Goal: Task Accomplishment & Management: Manage account settings

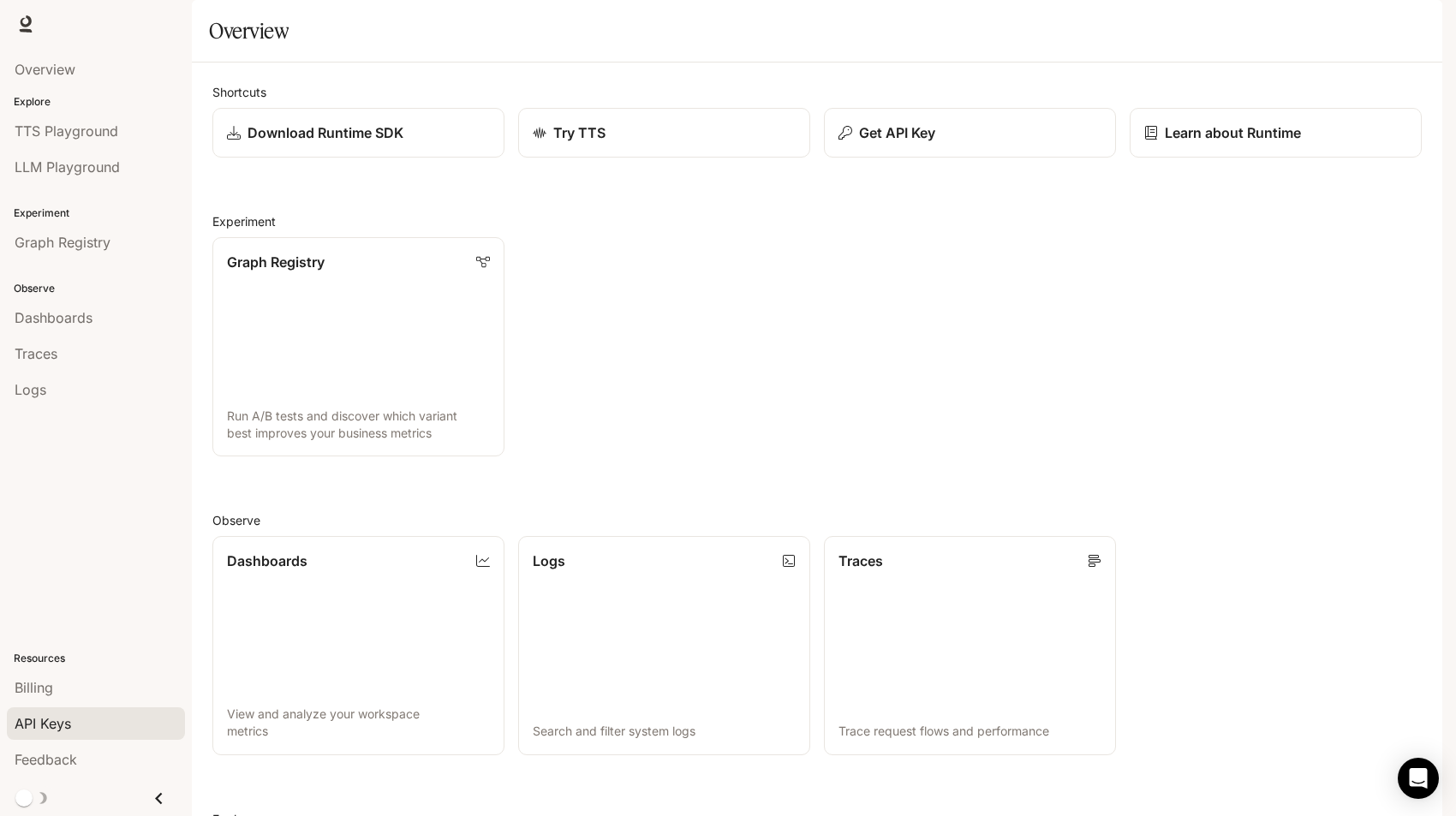
click at [72, 722] on div "API Keys" at bounding box center [96, 723] width 163 height 21
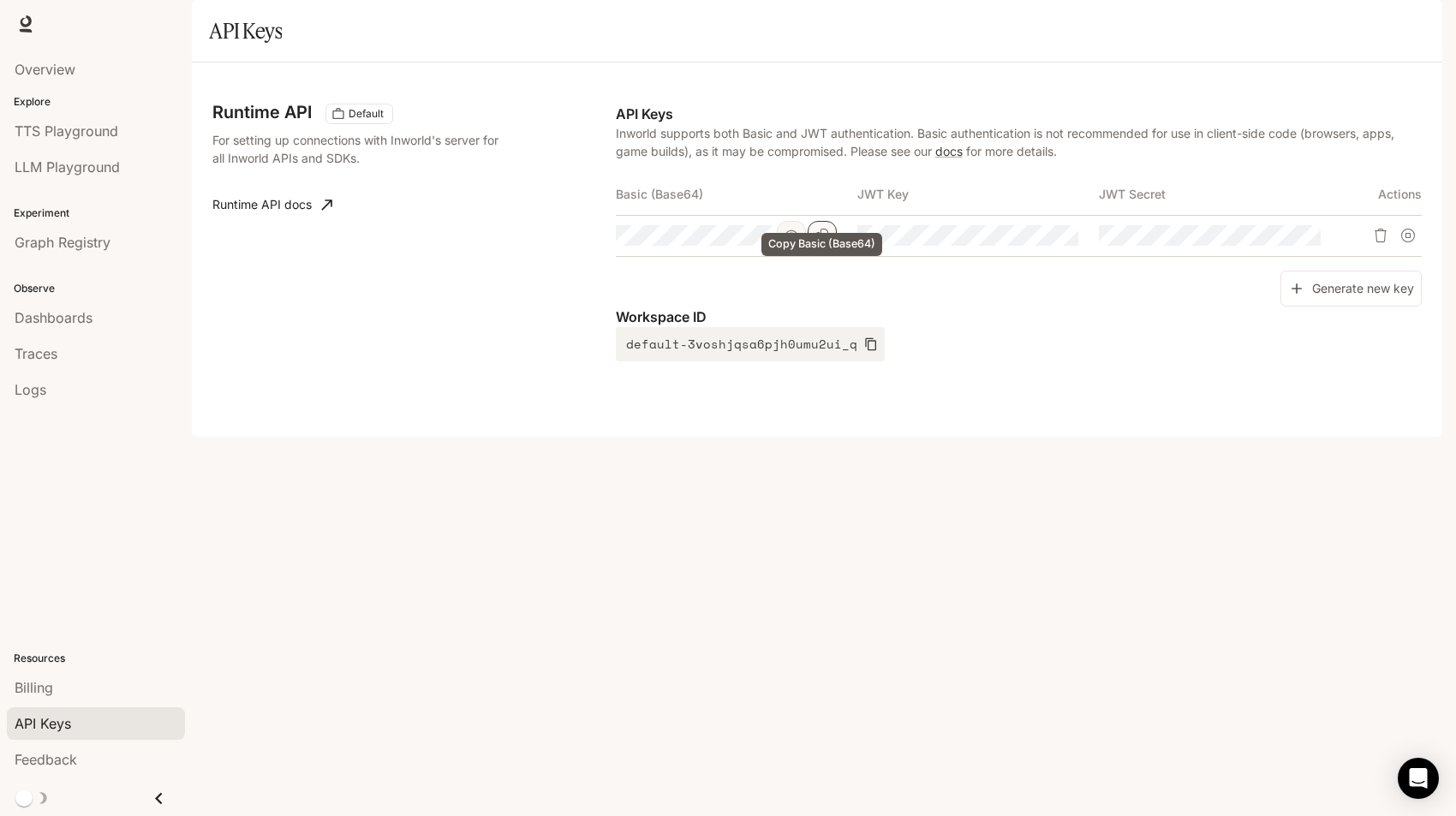
click at [826, 242] on icon "Copy Basic (Base64)" at bounding box center [822, 235] width 12 height 14
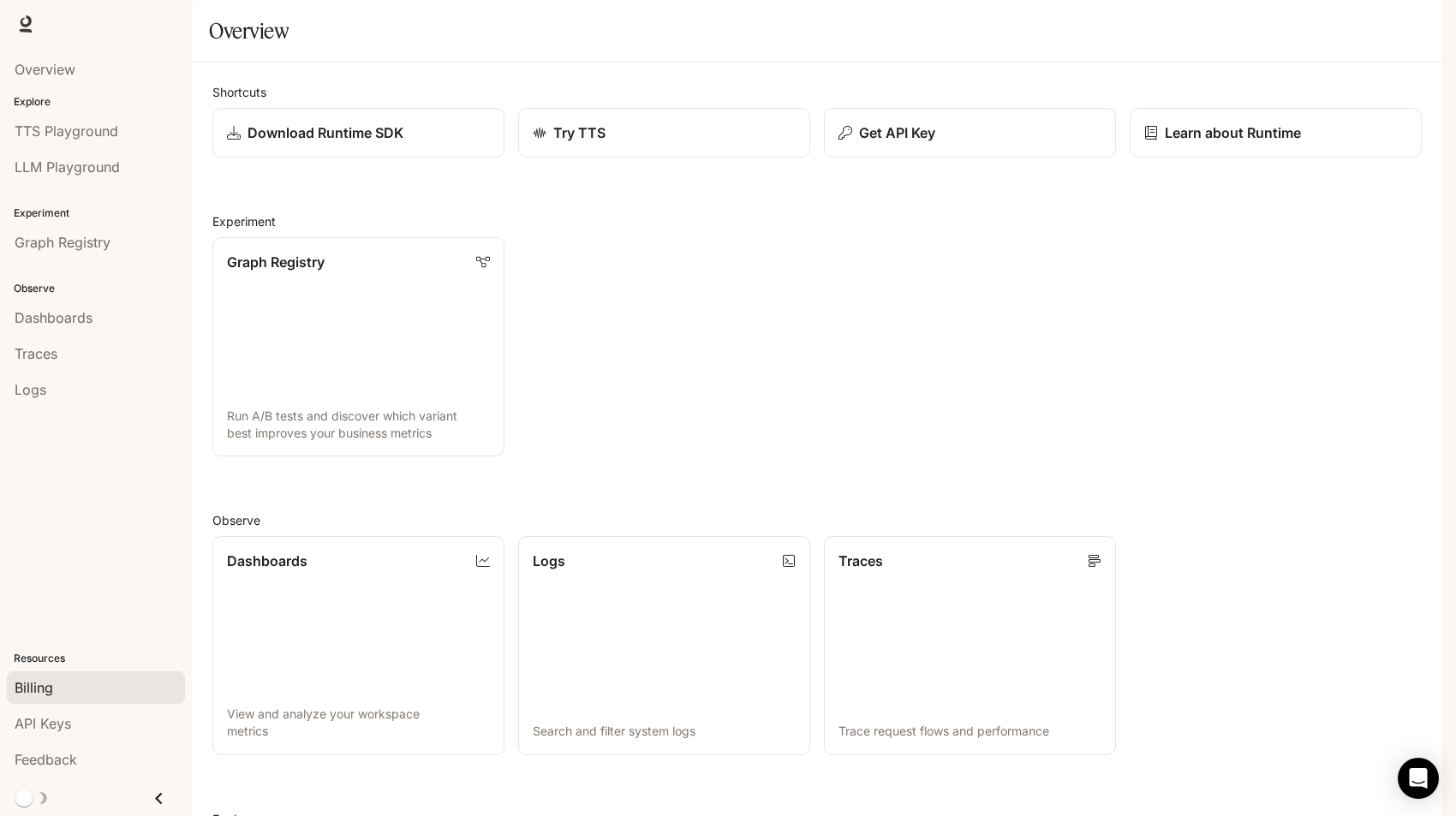
click at [78, 685] on div "Billing" at bounding box center [96, 688] width 163 height 21
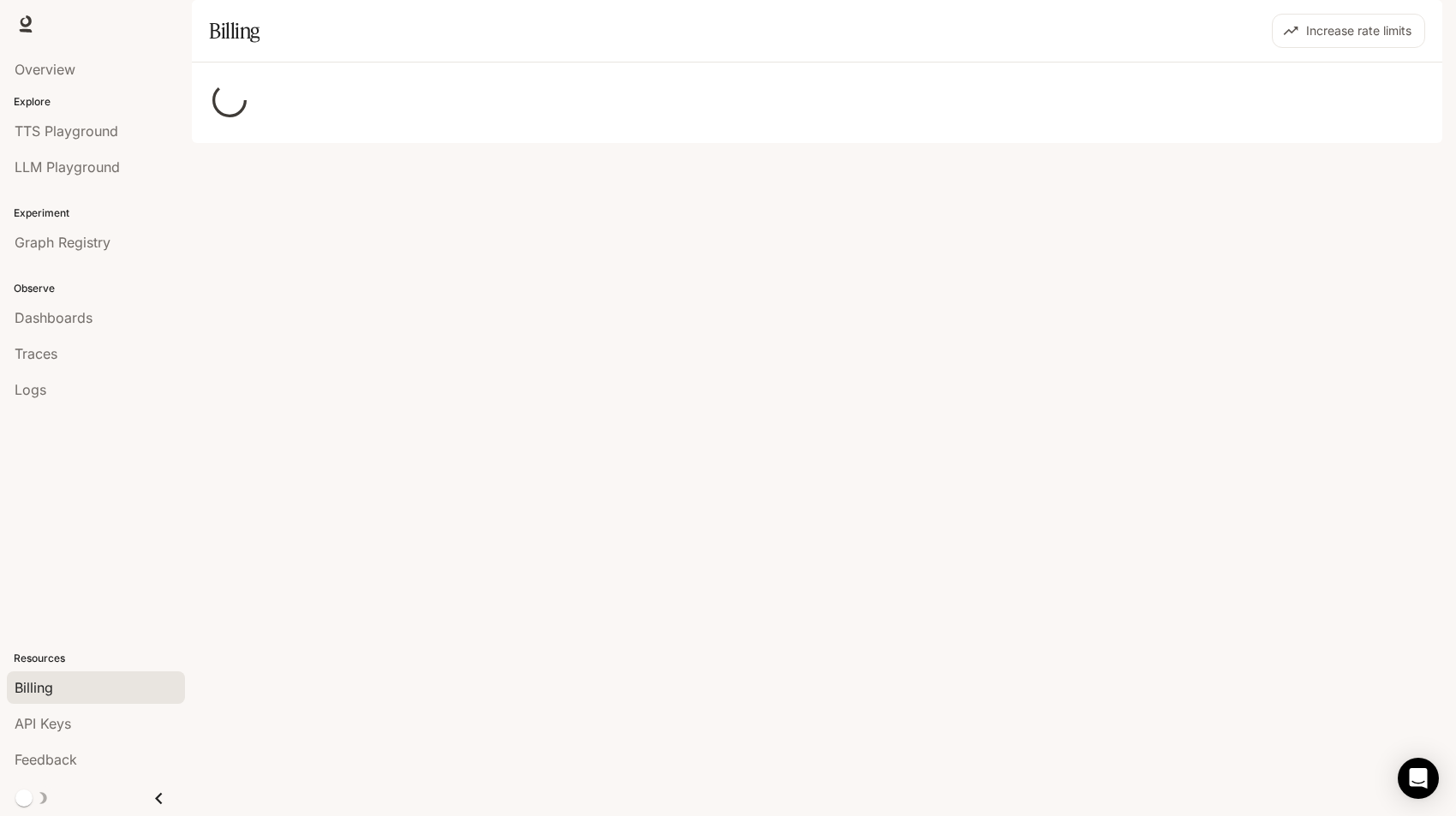
click at [70, 720] on span "API Keys" at bounding box center [43, 723] width 57 height 21
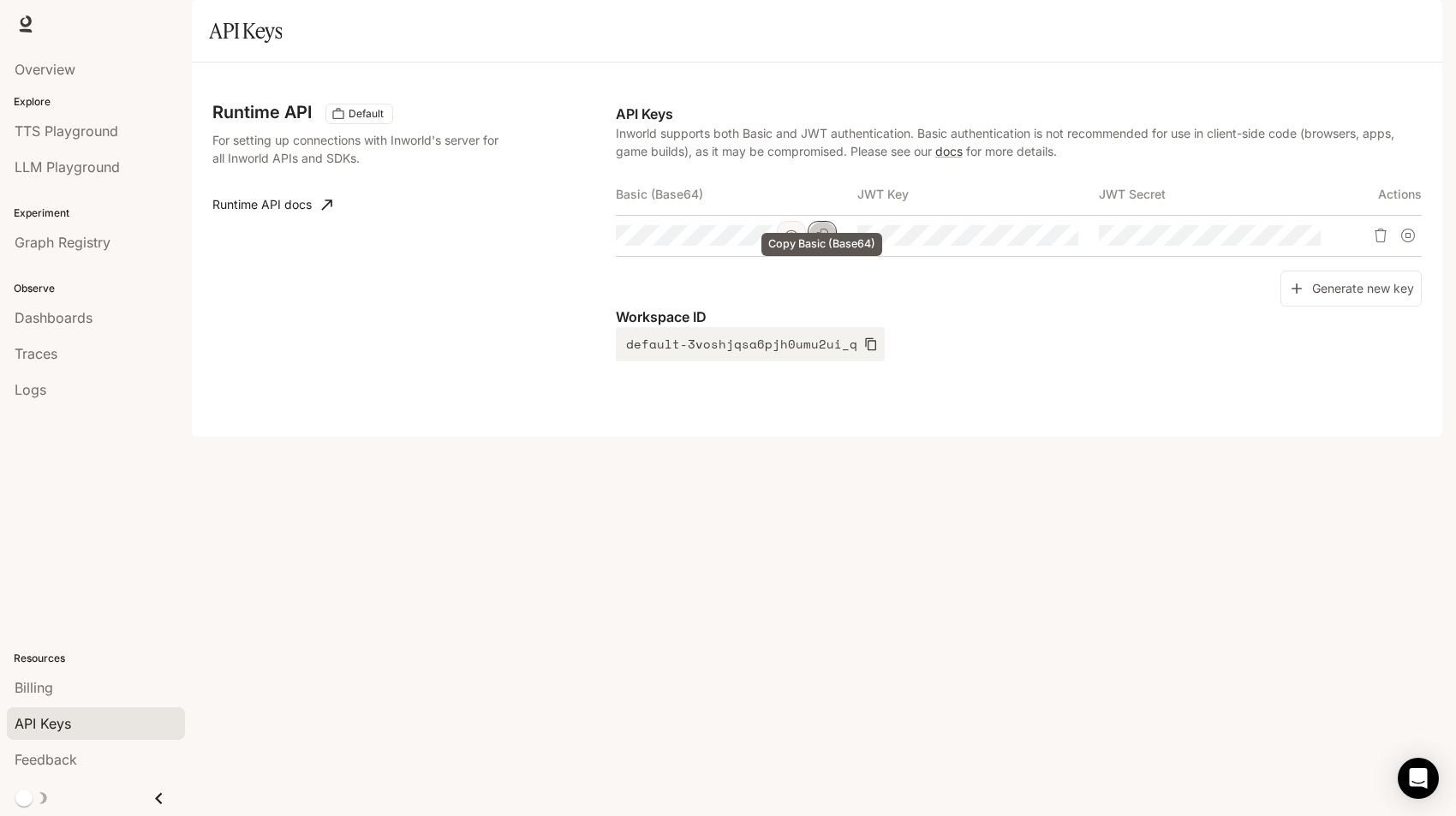
click at [827, 242] on icon "Copy Basic (Base64)" at bounding box center [822, 235] width 14 height 14
click at [865, 351] on icon "button" at bounding box center [871, 344] width 14 height 14
